Goal: Task Accomplishment & Management: Complete application form

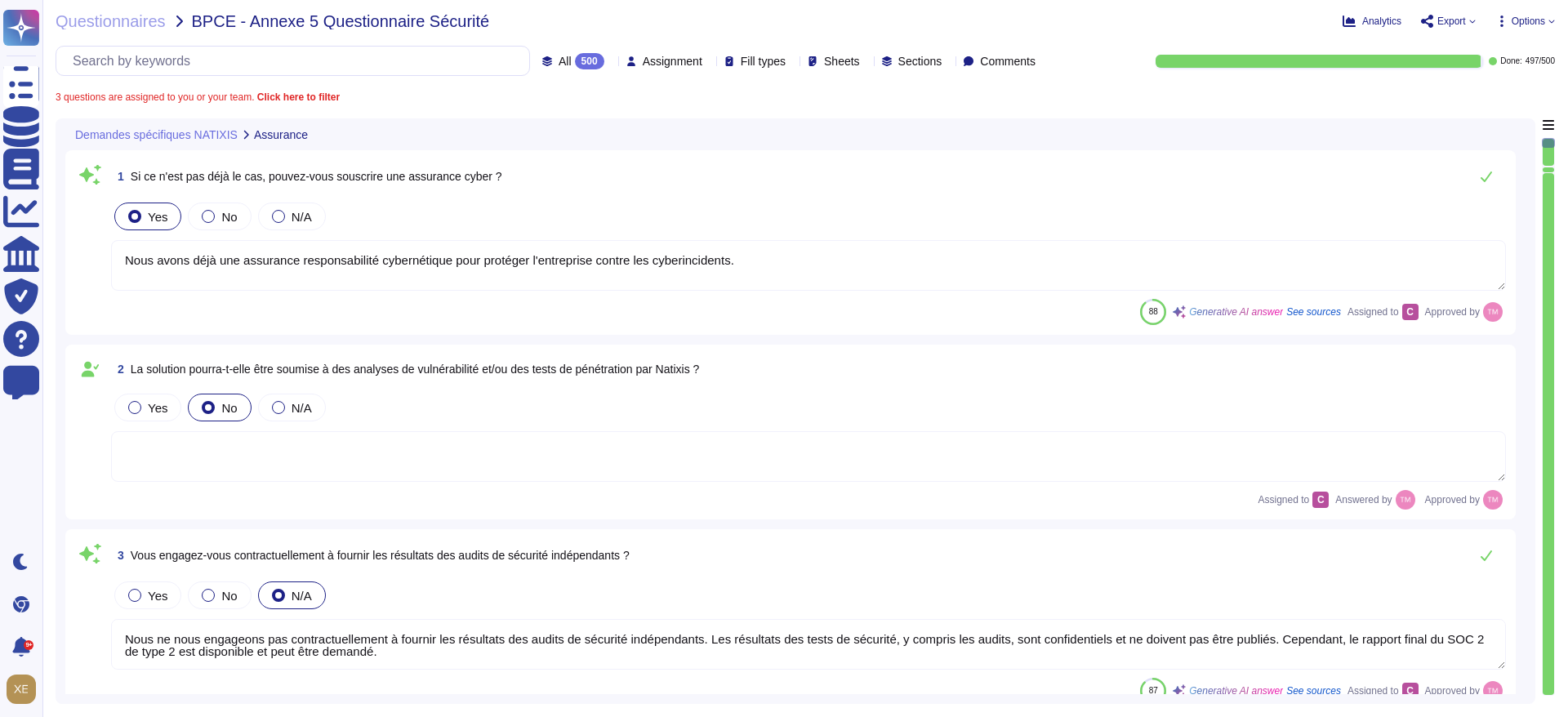
type textarea "Nous avons déjà une assurance responsabilité cybernétique pour protéger l'entre…"
type textarea "Nous ne nous engageons pas contractuellement à fournir les résultats des audits…"
type textarea "Il n'y a pas encore d'accord en place entre nos entreprises. Cependant, le cont…"
type textarea "Oui, nous nous engageons à effectuer des tests de pénétration externes et inter…"
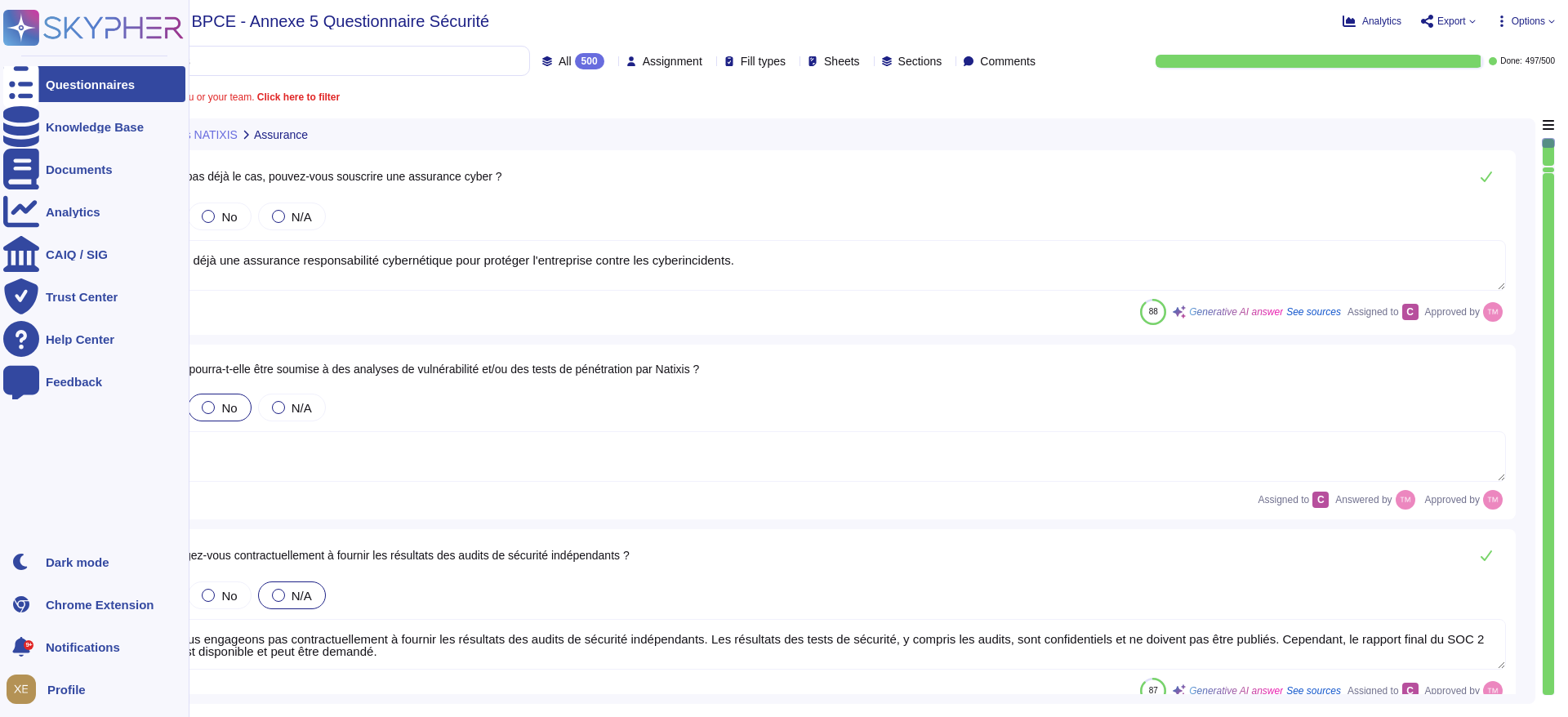
click at [92, 28] on icon at bounding box center [114, 28] width 140 height 22
